Goal: Task Accomplishment & Management: Manage account settings

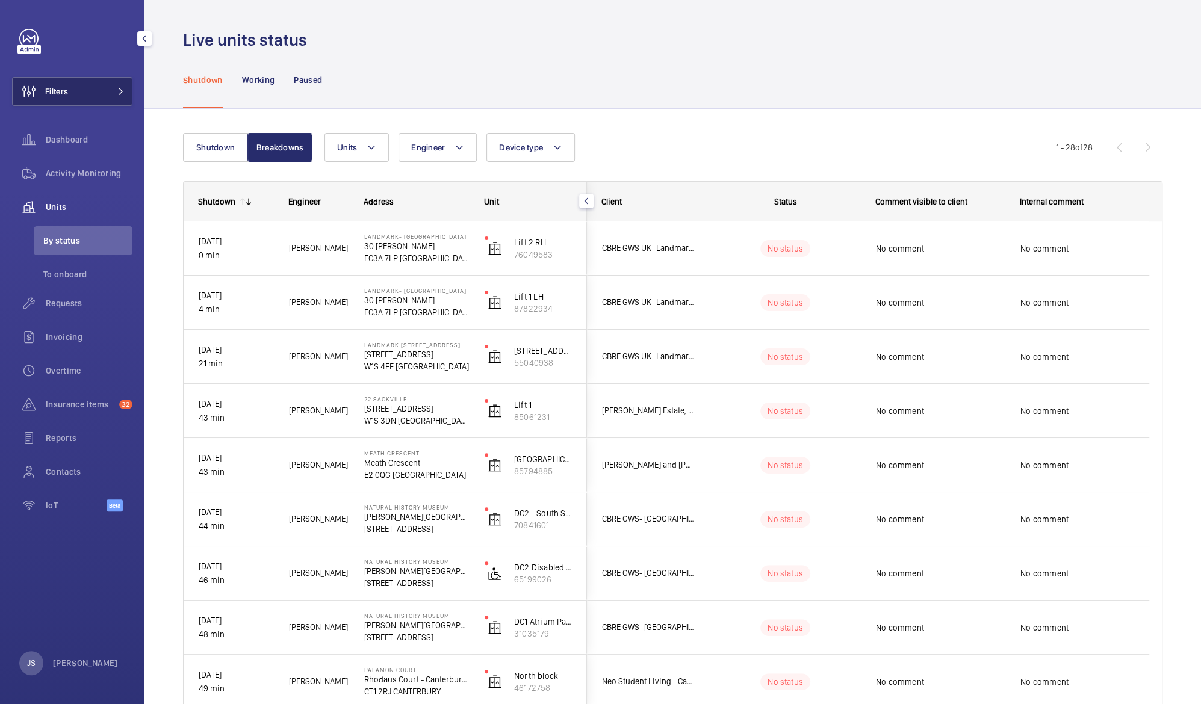
click at [54, 88] on span "Filters" at bounding box center [56, 91] width 23 height 12
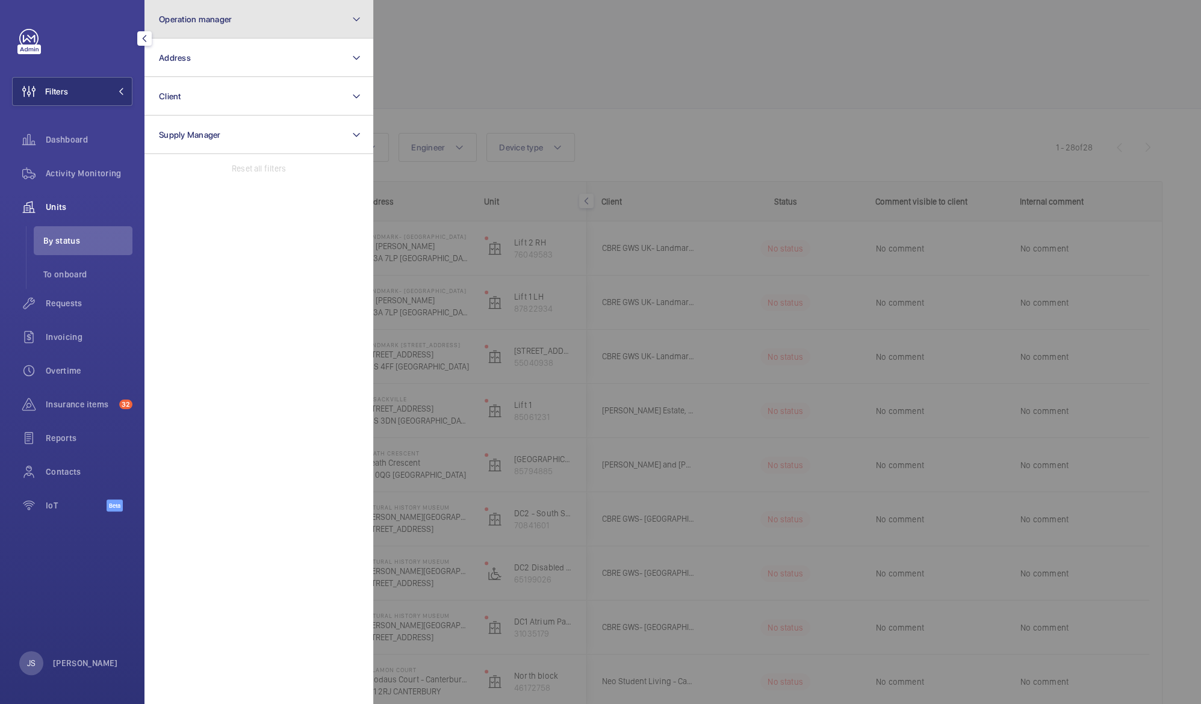
click at [190, 29] on button "Operation manager" at bounding box center [258, 19] width 229 height 39
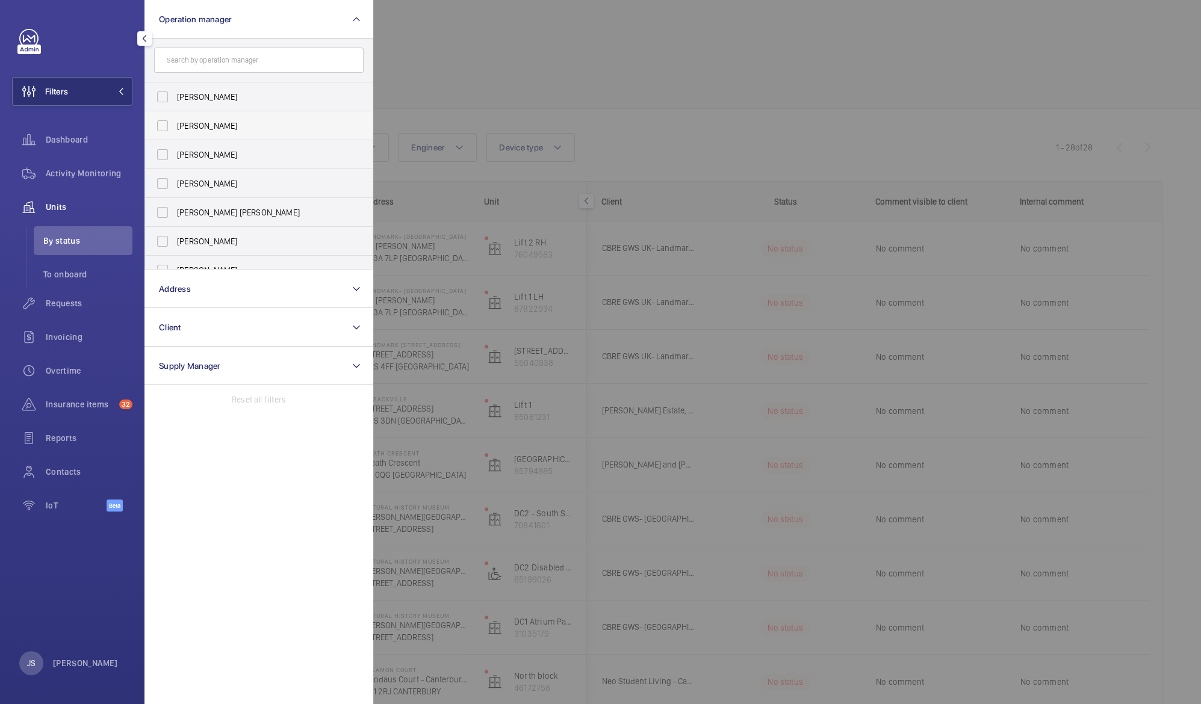
click at [195, 122] on span "[PERSON_NAME]" at bounding box center [260, 126] width 166 height 12
click at [175, 122] on input "[PERSON_NAME]" at bounding box center [162, 126] width 24 height 24
checkbox input "true"
click at [439, 48] on div at bounding box center [973, 352] width 1201 height 704
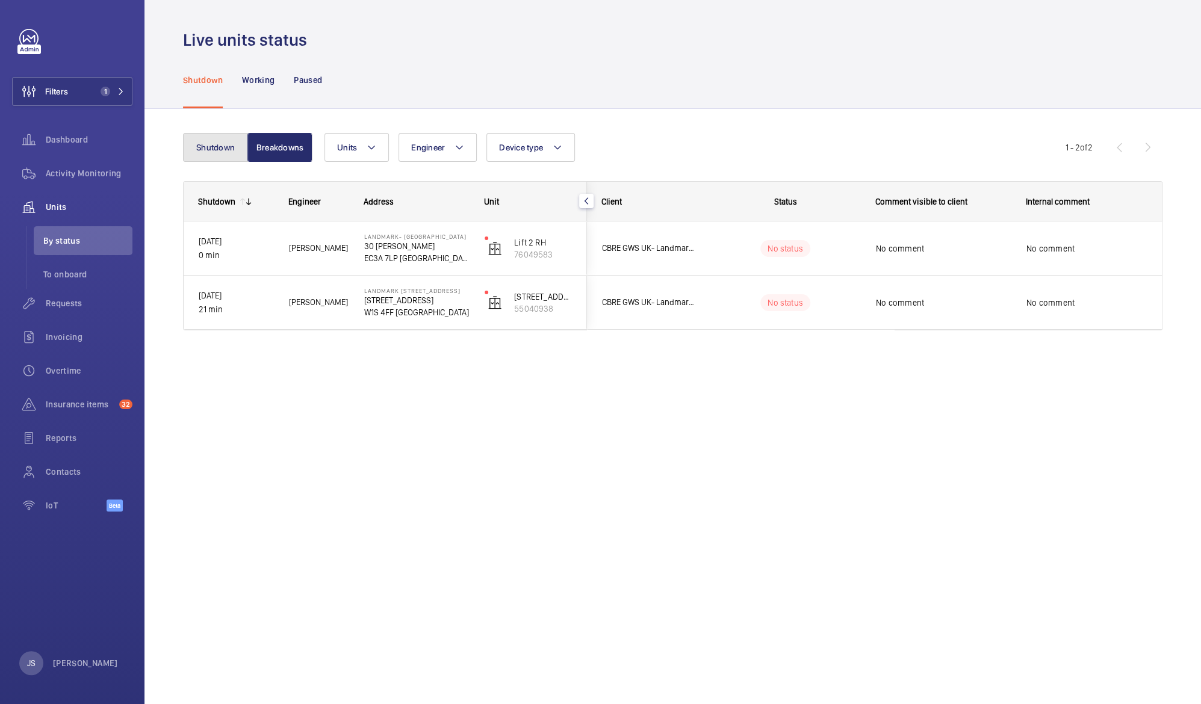
click at [207, 147] on button "Shutdown" at bounding box center [215, 147] width 65 height 29
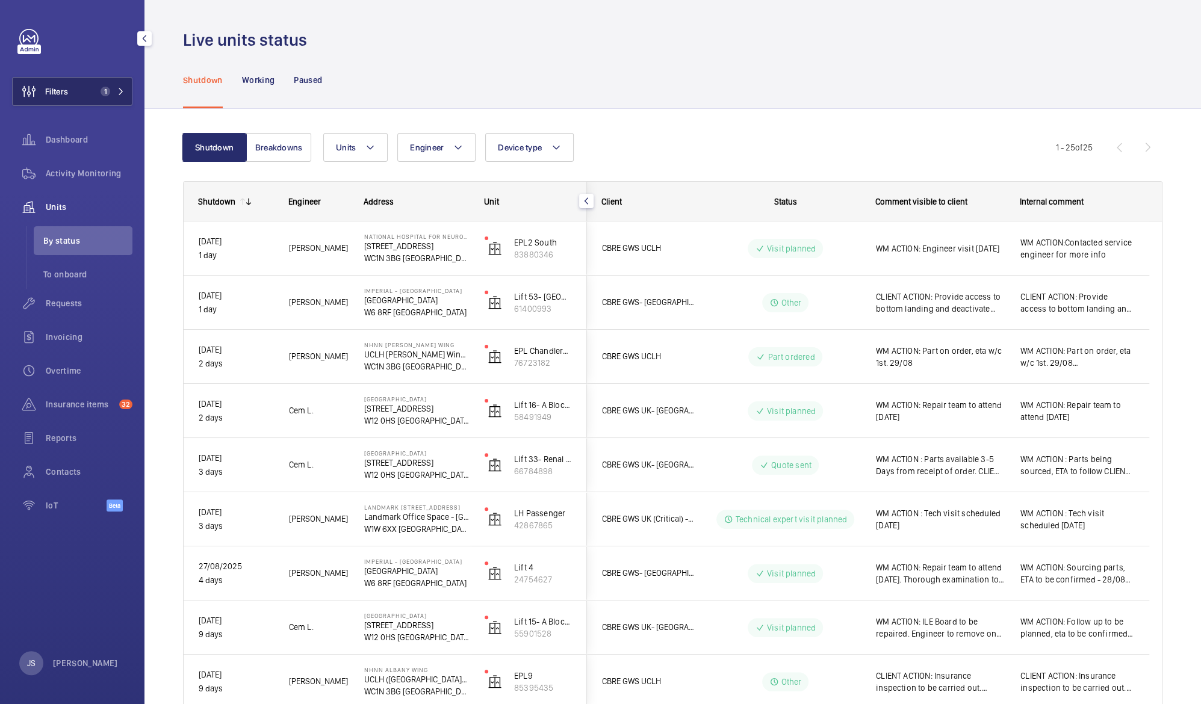
click at [64, 96] on span "Filters" at bounding box center [56, 91] width 23 height 12
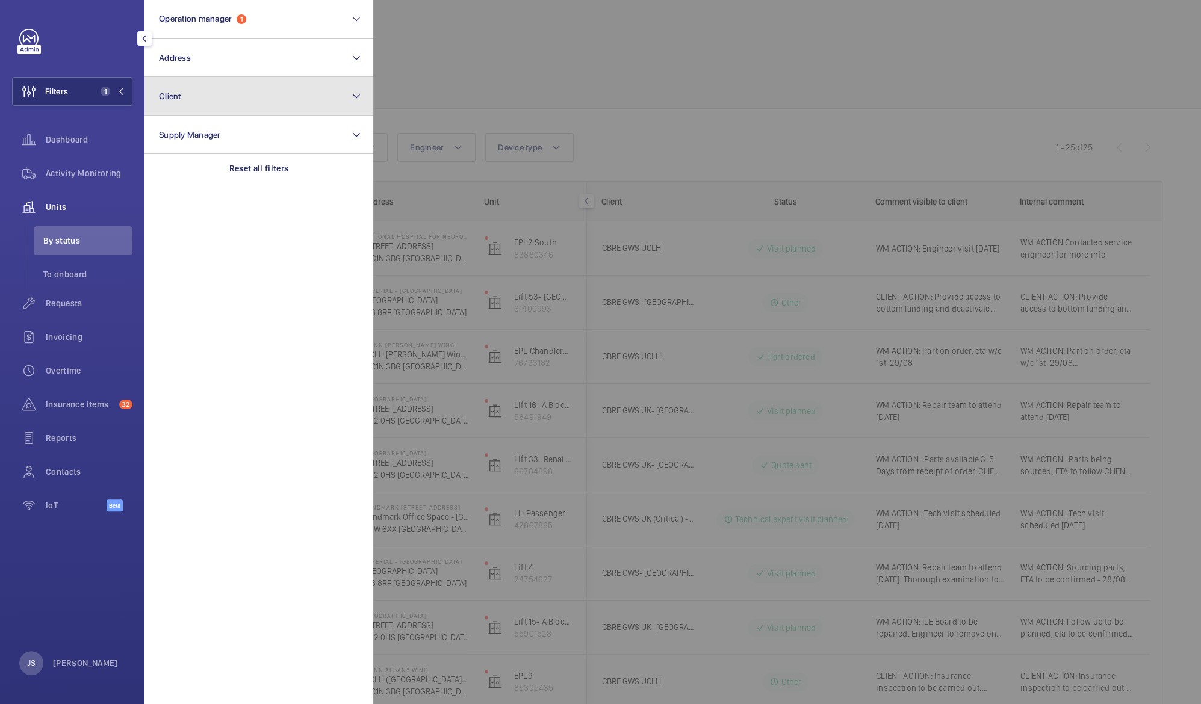
click at [176, 100] on span "Client" at bounding box center [170, 96] width 22 height 10
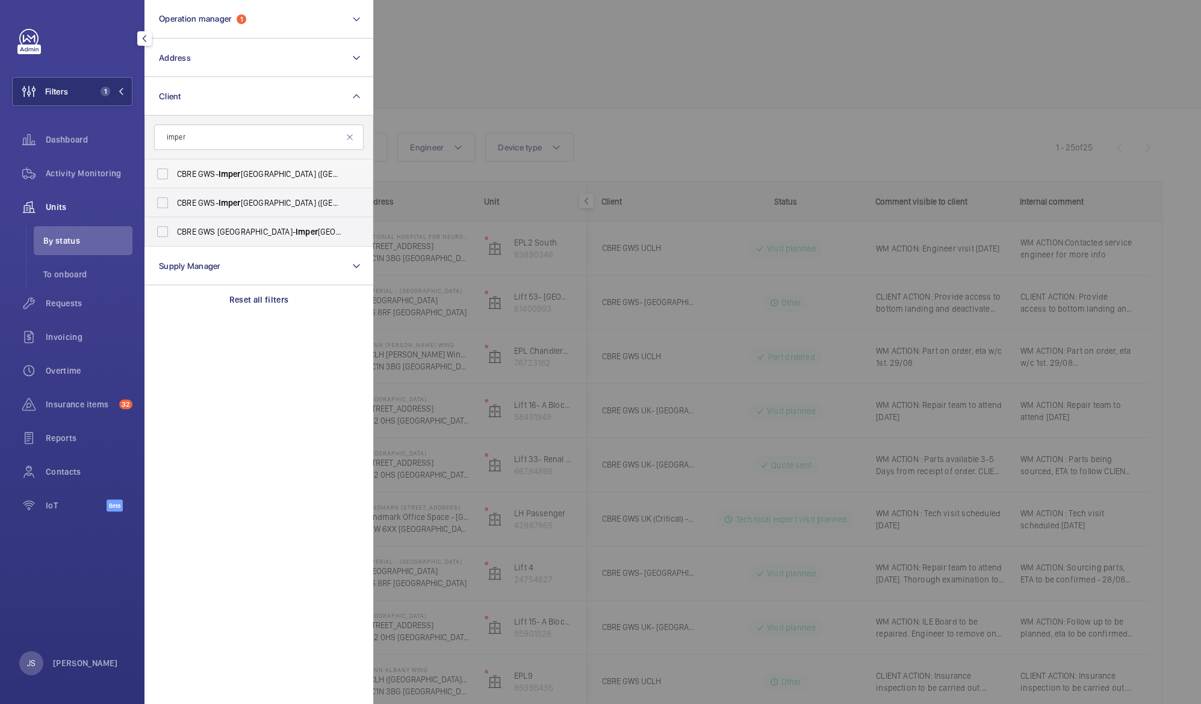
type input "imper"
click at [189, 172] on span "CBRE GWS- Imper ial Hospital ([GEOGRAPHIC_DATA])" at bounding box center [260, 174] width 166 height 12
click at [175, 172] on input "CBRE GWS- Imper ial Hospital ([GEOGRAPHIC_DATA])" at bounding box center [162, 174] width 24 height 24
checkbox input "true"
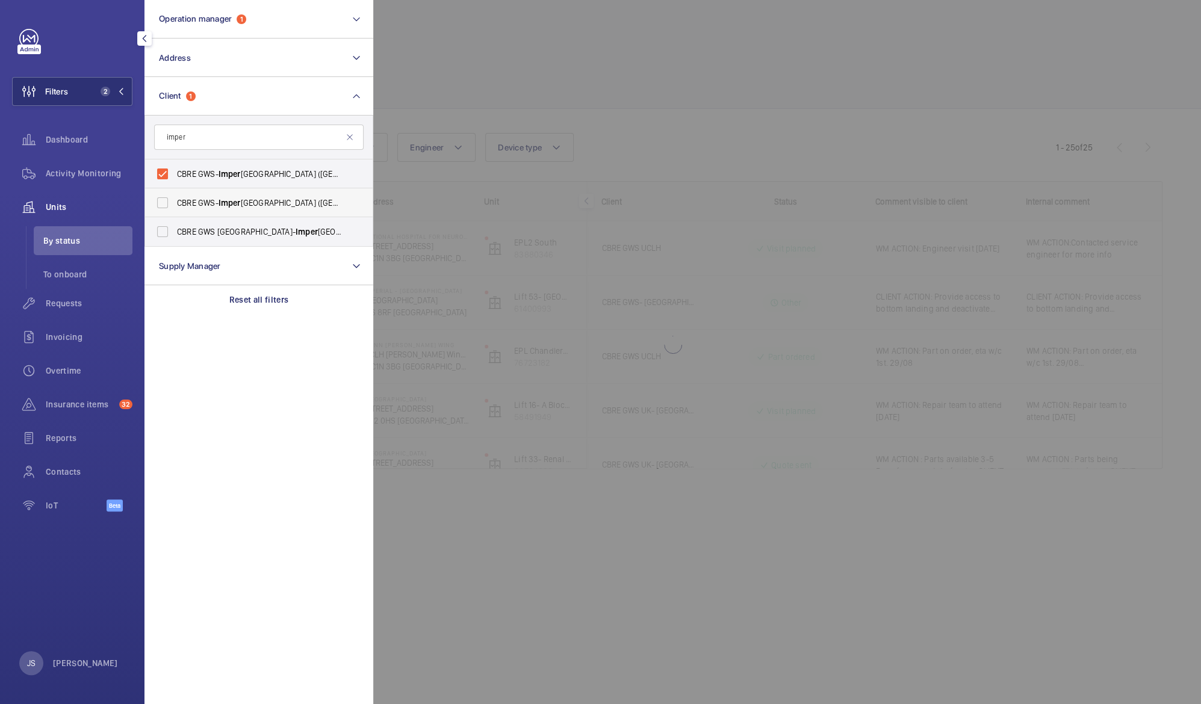
click at [188, 200] on span "CBRE GWS- [GEOGRAPHIC_DATA] ([GEOGRAPHIC_DATA][PERSON_NAME])" at bounding box center [260, 203] width 166 height 12
click at [175, 200] on input "CBRE GWS- [GEOGRAPHIC_DATA] ([GEOGRAPHIC_DATA][PERSON_NAME])" at bounding box center [162, 203] width 24 height 24
checkbox input "true"
click at [188, 234] on span "CBRE GWS UK- [GEOGRAPHIC_DATA] ([GEOGRAPHIC_DATA])" at bounding box center [260, 232] width 166 height 12
click at [175, 234] on input "CBRE GWS UK- [GEOGRAPHIC_DATA] ([GEOGRAPHIC_DATA])" at bounding box center [162, 232] width 24 height 24
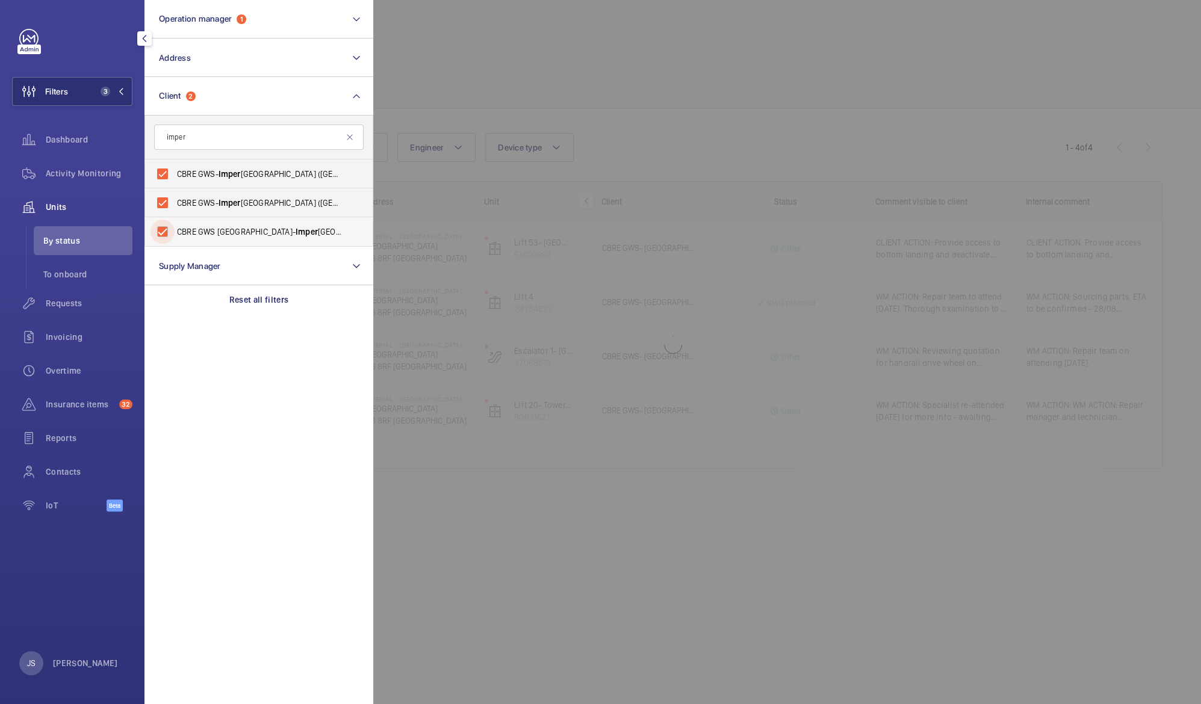
checkbox input "true"
click at [446, 81] on div at bounding box center [973, 352] width 1201 height 704
